Goal: Task Accomplishment & Management: Use online tool/utility

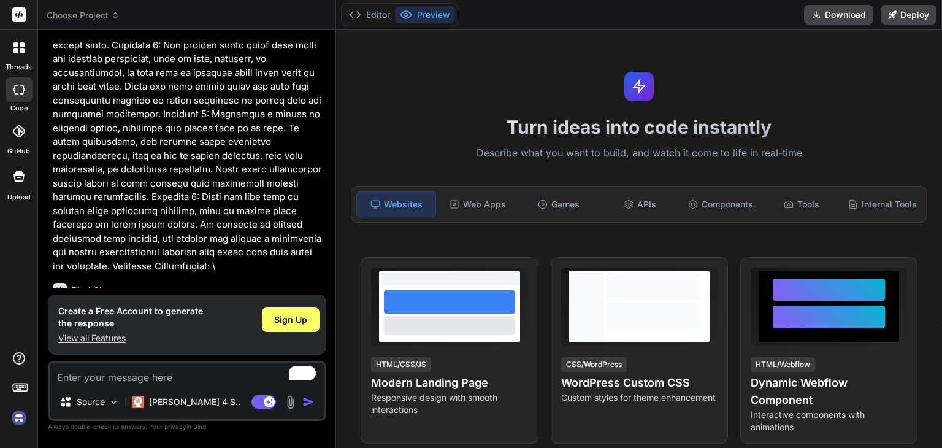
scroll to position [640, 0]
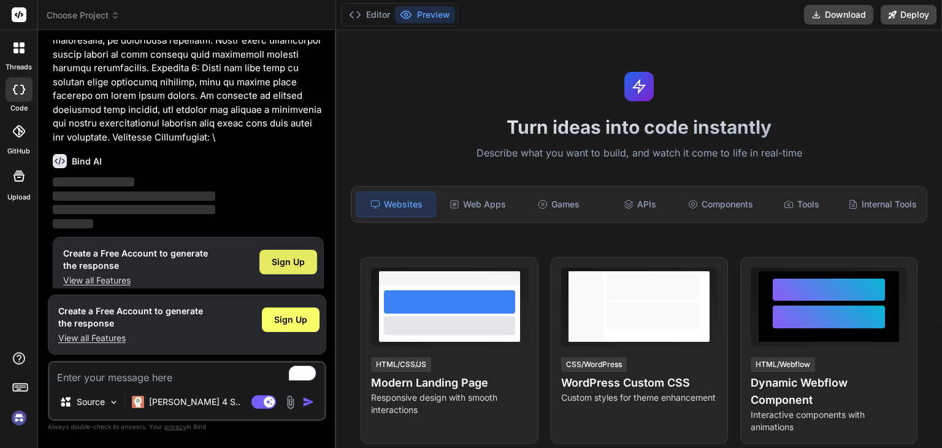
click at [278, 256] on span "Sign Up" at bounding box center [288, 262] width 33 height 12
type textarea "x"
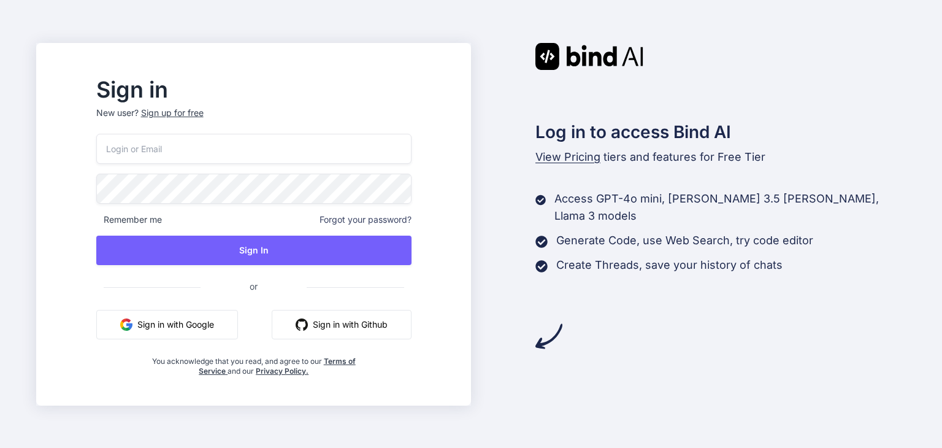
click at [234, 321] on button "Sign in with Google" at bounding box center [167, 324] width 142 height 29
